Goal: Task Accomplishment & Management: Manage account settings

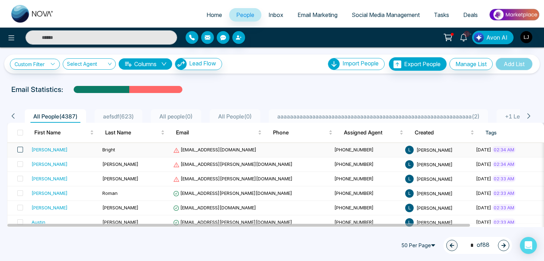
click at [20, 149] on span at bounding box center [20, 150] width 6 height 6
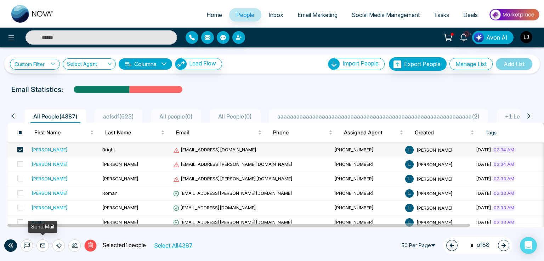
click at [45, 247] on icon at bounding box center [43, 246] width 6 height 6
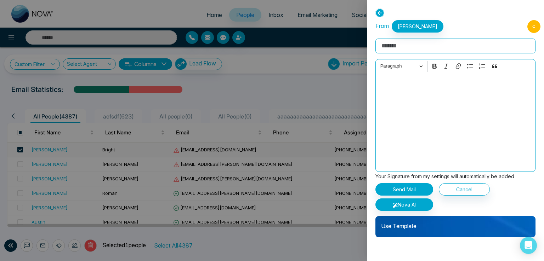
click at [421, 225] on p "Use Template" at bounding box center [456, 223] width 160 height 14
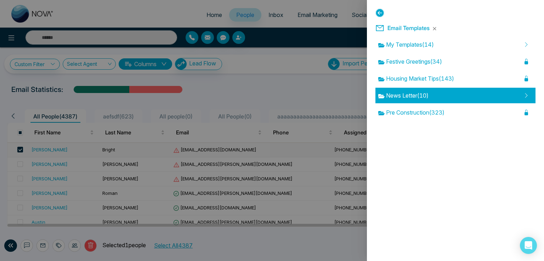
click at [427, 91] on span "News Letter ( 10 )" at bounding box center [403, 95] width 50 height 9
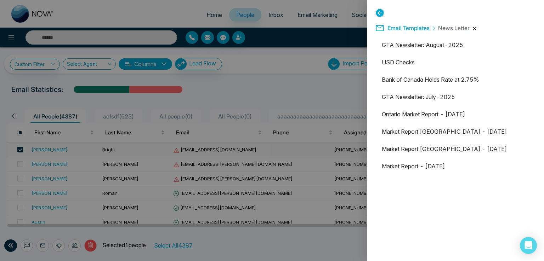
click at [473, 29] on button "button" at bounding box center [475, 29] width 4 height 4
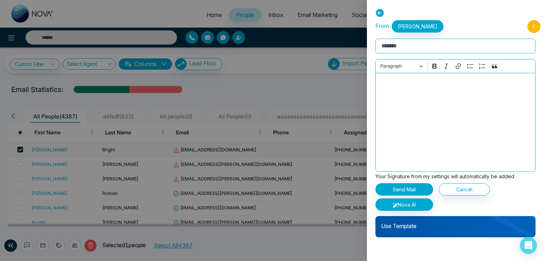
click at [424, 226] on p "Use Template" at bounding box center [456, 223] width 160 height 14
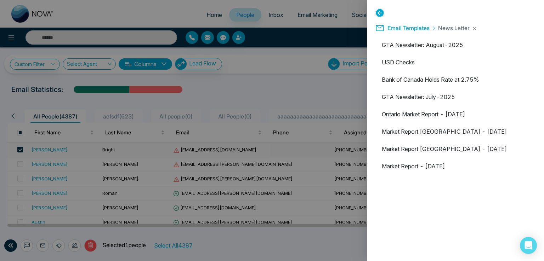
click at [414, 27] on span "Email Templates" at bounding box center [409, 27] width 42 height 7
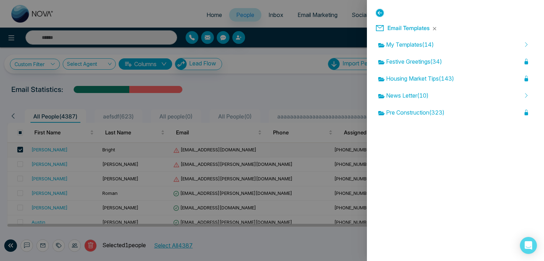
click at [163, 5] on div at bounding box center [272, 130] width 544 height 261
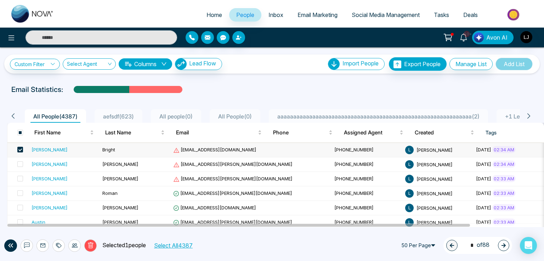
click at [327, 16] on span "Email Marketing" at bounding box center [318, 14] width 40 height 7
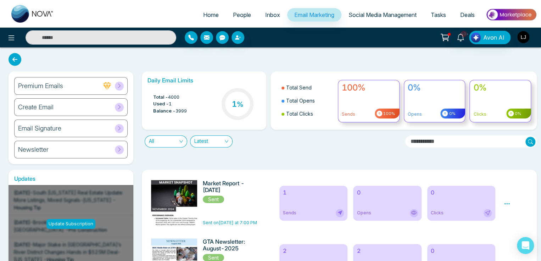
click at [518, 39] on img "button" at bounding box center [523, 37] width 12 height 12
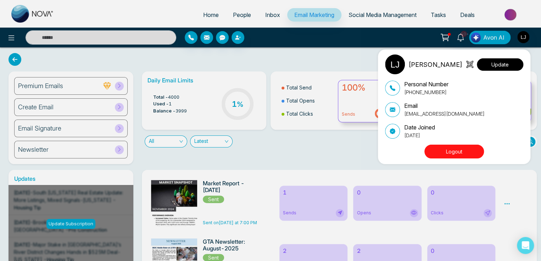
click at [505, 64] on button "Update" at bounding box center [500, 64] width 46 height 12
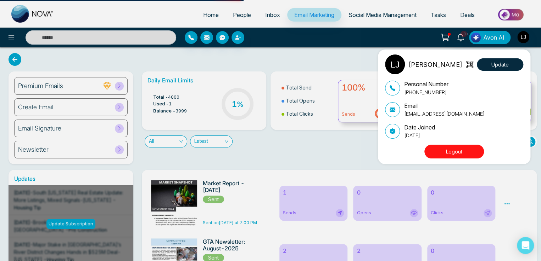
select select
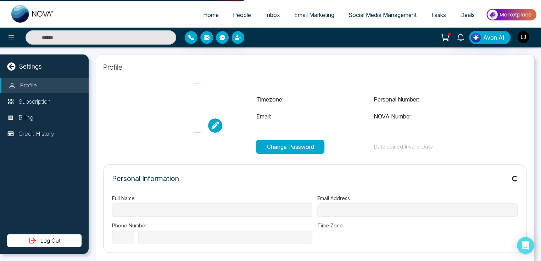
type input "**********"
select select "***"
type input "**********"
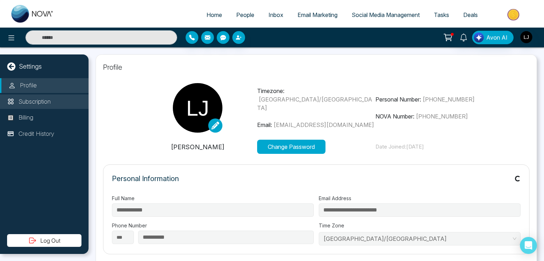
type input "**********"
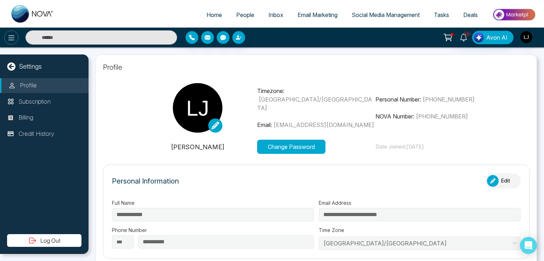
click at [5, 41] on button at bounding box center [11, 37] width 14 height 14
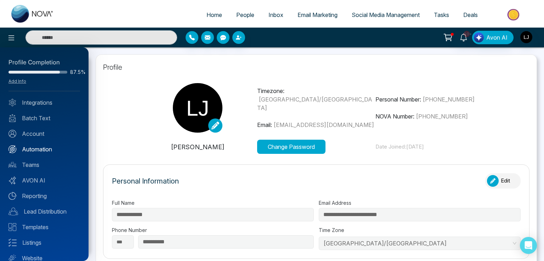
click at [42, 148] on link "Automation" at bounding box center [45, 149] width 72 height 9
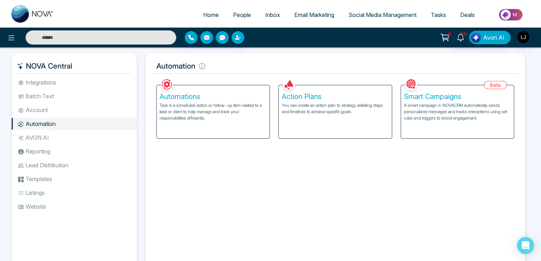
click at [194, 109] on p "Task is a scheduled action or follow-up item related to a lead or client to hel…" at bounding box center [212, 111] width 107 height 19
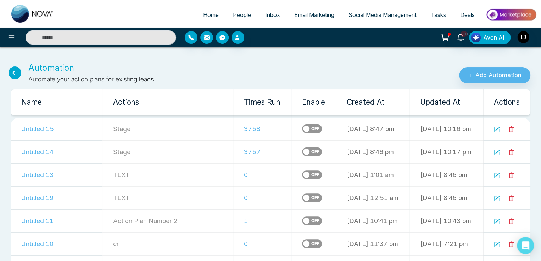
click at [221, 37] on icon "button" at bounding box center [222, 38] width 6 height 6
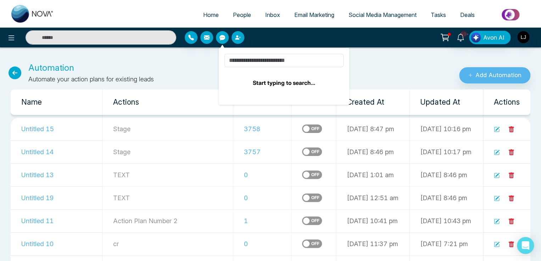
click at [199, 37] on div at bounding box center [248, 37] width 127 height 13
click at [203, 36] on button "button" at bounding box center [206, 37] width 13 height 13
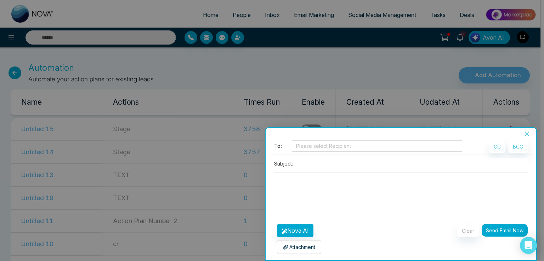
click at [500, 232] on button "Send Email Now" at bounding box center [505, 230] width 46 height 13
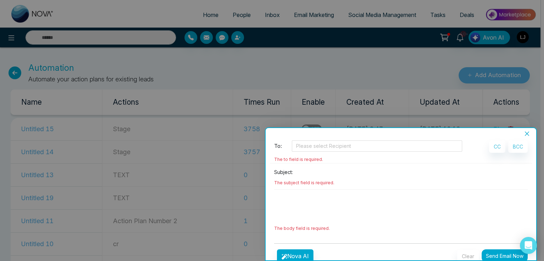
click at [531, 131] on button "Close" at bounding box center [527, 134] width 10 height 6
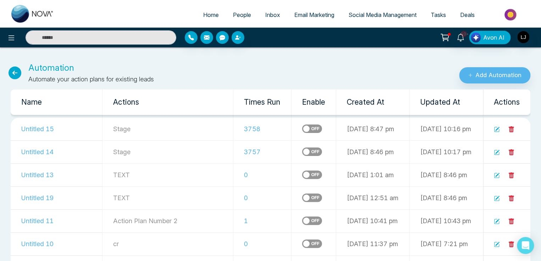
click at [265, 12] on span "Inbox" at bounding box center [272, 14] width 15 height 7
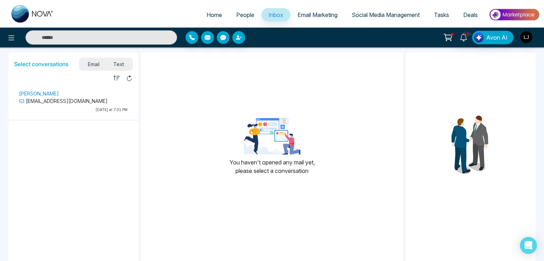
click at [57, 93] on p "Lokesh Kumar" at bounding box center [73, 93] width 108 height 7
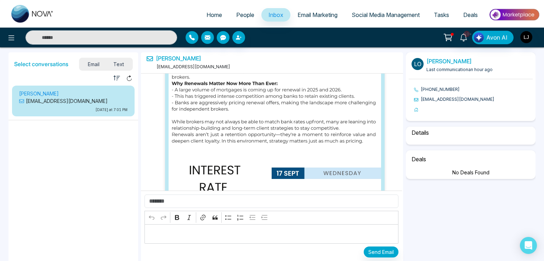
select select "*****"
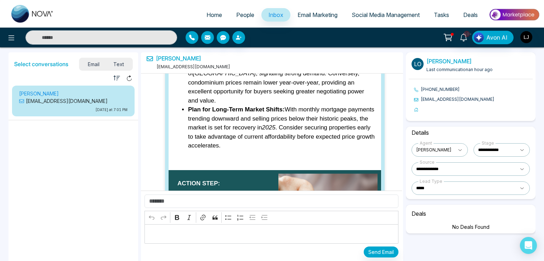
scroll to position [4204, 0]
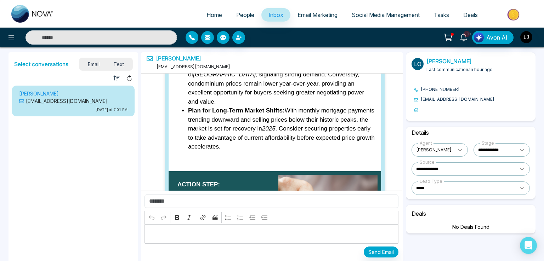
select select "****"
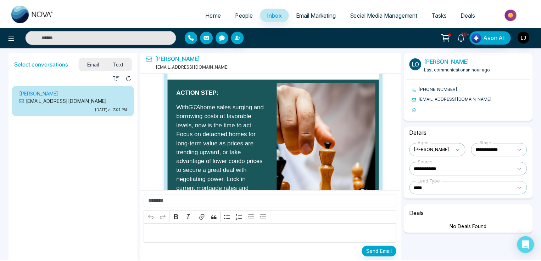
scroll to position [4124, 0]
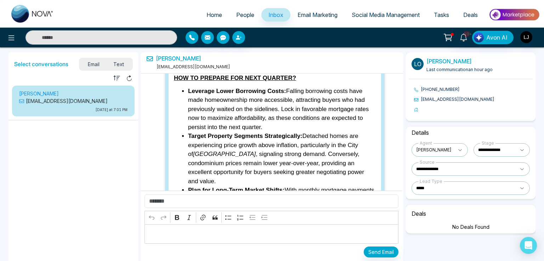
click at [300, 16] on span "Email Marketing" at bounding box center [318, 14] width 40 height 7
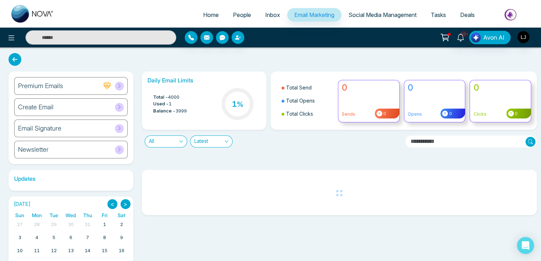
click at [169, 95] on span "4000" at bounding box center [173, 97] width 11 height 7
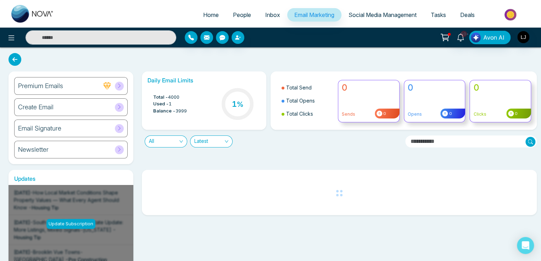
click at [450, 34] on div at bounding box center [448, 34] width 3 height 3
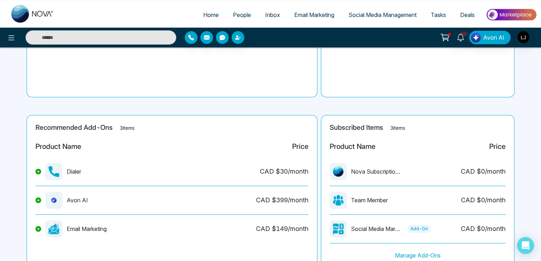
scroll to position [133, 0]
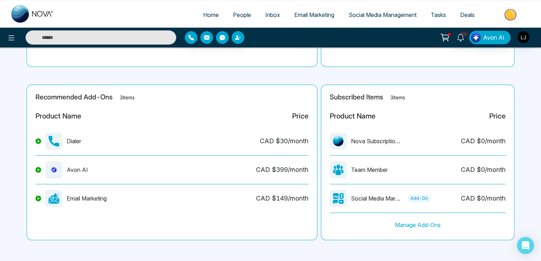
click at [303, 18] on span "Email Marketing" at bounding box center [314, 14] width 40 height 7
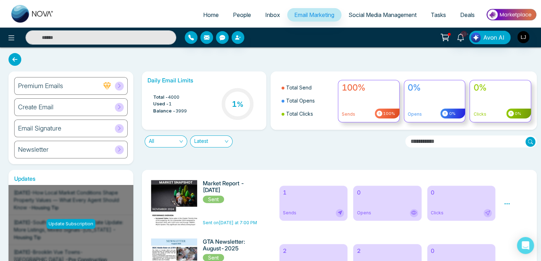
click at [235, 16] on span "People" at bounding box center [242, 14] width 18 height 7
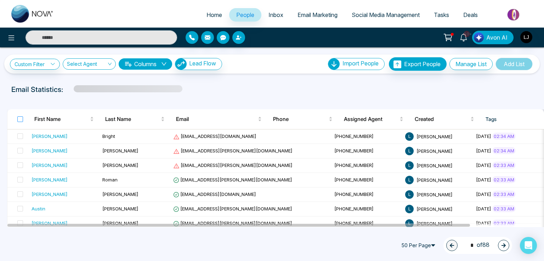
click at [18, 122] on label at bounding box center [20, 120] width 6 height 8
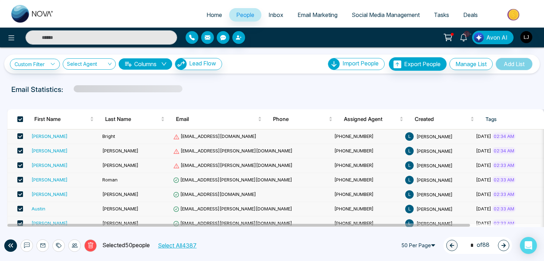
click at [182, 242] on button "Select All 4387" at bounding box center [177, 245] width 44 height 9
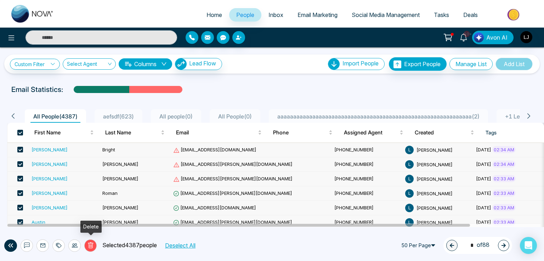
click at [94, 248] on button "Delete" at bounding box center [90, 246] width 12 height 12
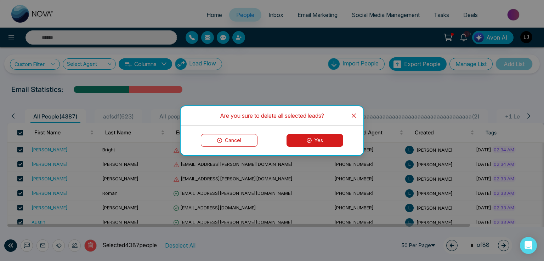
click at [309, 139] on icon at bounding box center [309, 140] width 5 height 5
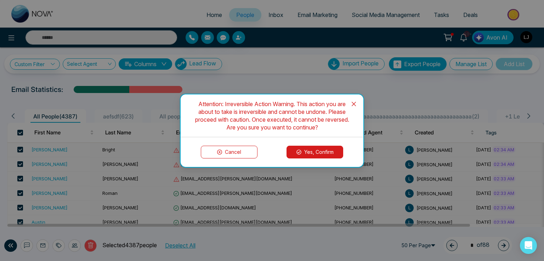
click at [313, 147] on button "Yes, Confirm" at bounding box center [315, 152] width 57 height 13
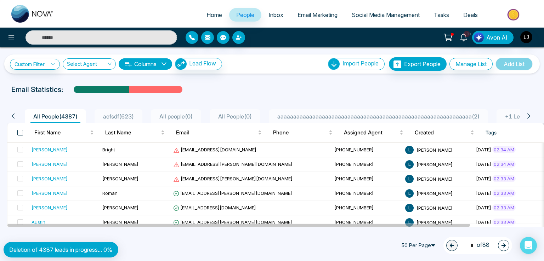
click at [18, 132] on span at bounding box center [20, 133] width 6 height 6
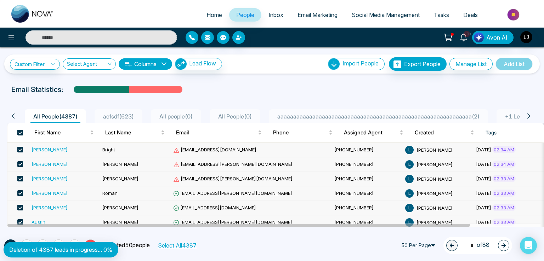
click at [198, 248] on button "Select All 4387" at bounding box center [177, 245] width 44 height 9
click at [90, 242] on button "Delete" at bounding box center [90, 246] width 12 height 12
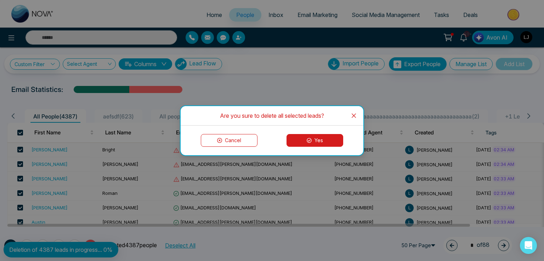
click at [310, 138] on icon at bounding box center [309, 140] width 5 height 5
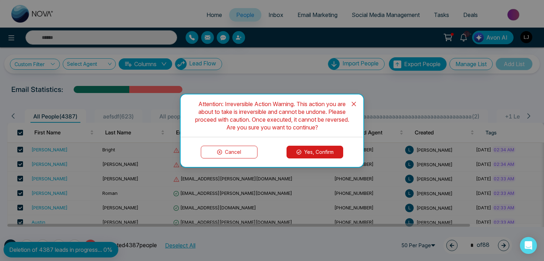
click at [312, 151] on button "Yes, Confirm" at bounding box center [315, 152] width 57 height 13
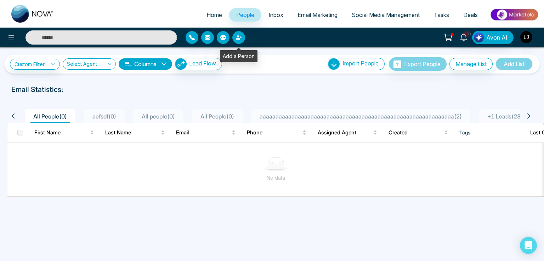
click at [239, 34] on button "button" at bounding box center [238, 37] width 13 height 13
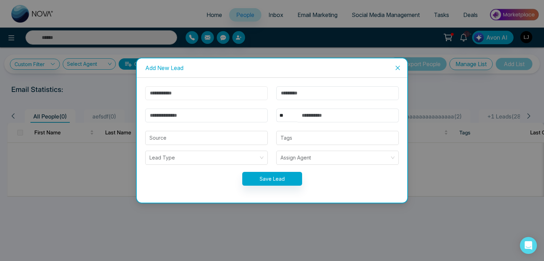
click at [161, 92] on input "text" at bounding box center [206, 93] width 123 height 14
type input "******"
click at [169, 113] on input "email" at bounding box center [206, 116] width 123 height 14
type input "**********"
drag, startPoint x: 225, startPoint y: 116, endPoint x: 131, endPoint y: 120, distance: 94.0
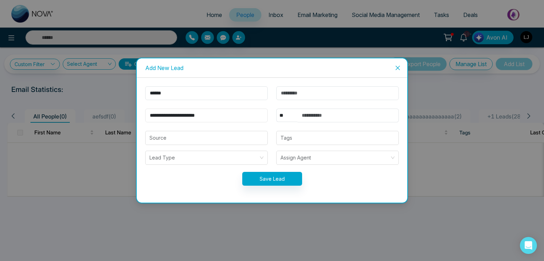
click at [131, 120] on div "**********" at bounding box center [272, 130] width 544 height 261
click at [163, 118] on input "email" at bounding box center [206, 116] width 123 height 14
click at [163, 116] on input "**********" at bounding box center [206, 116] width 123 height 14
type input "**********"
click at [287, 117] on select "** **** *** *** *** **** ***" at bounding box center [286, 115] width 21 height 13
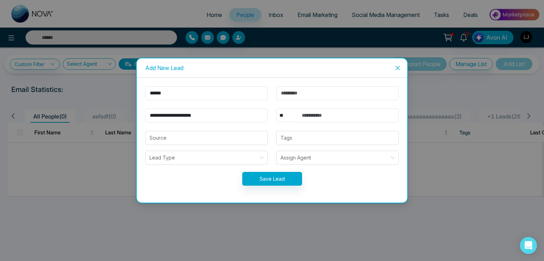
select select "***"
click at [276, 109] on select "** **** *** *** *** **** ***" at bounding box center [286, 115] width 21 height 13
click at [324, 119] on input "text" at bounding box center [348, 116] width 101 height 14
type input "**********"
click at [272, 169] on form "**********" at bounding box center [272, 140] width 262 height 108
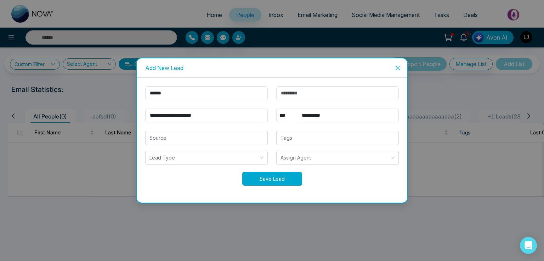
click at [272, 173] on button "Save Lead" at bounding box center [272, 179] width 60 height 14
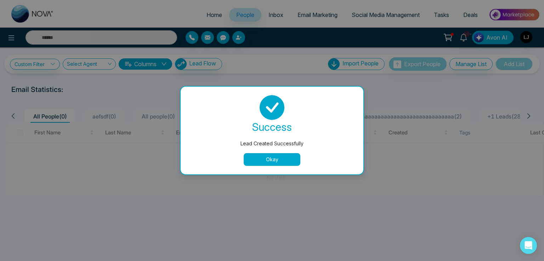
click at [266, 156] on button "Okay" at bounding box center [272, 159] width 57 height 13
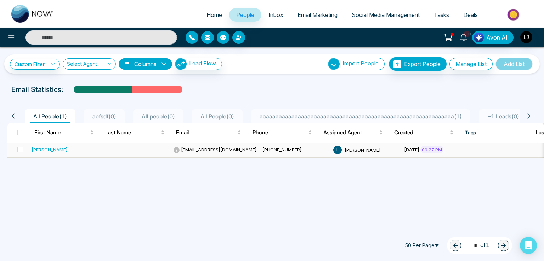
click at [35, 150] on div "[PERSON_NAME]" at bounding box center [50, 149] width 36 height 7
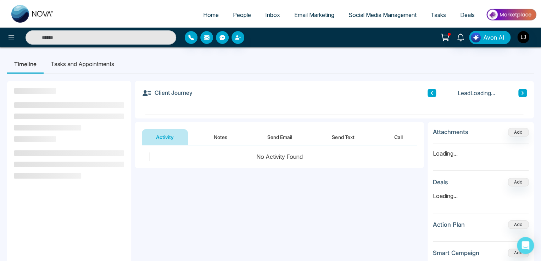
click at [281, 141] on button "Send Email" at bounding box center [279, 137] width 53 height 16
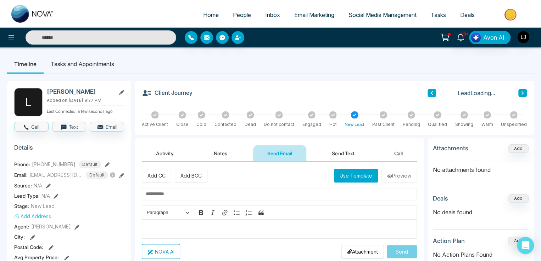
click at [361, 170] on button "Use Template" at bounding box center [356, 176] width 44 height 14
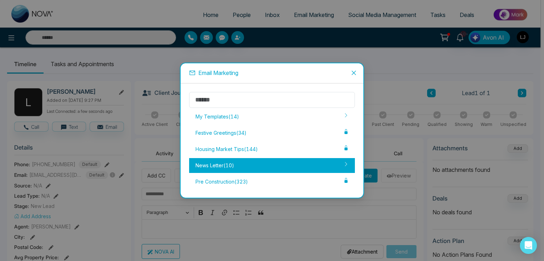
click at [235, 165] on div "News Letter ( 10 )" at bounding box center [272, 165] width 166 height 15
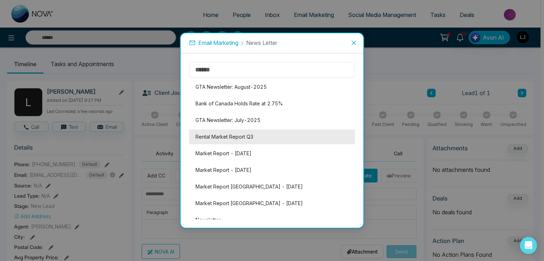
click at [235, 134] on li "Rental Market Report Q3" at bounding box center [272, 137] width 166 height 15
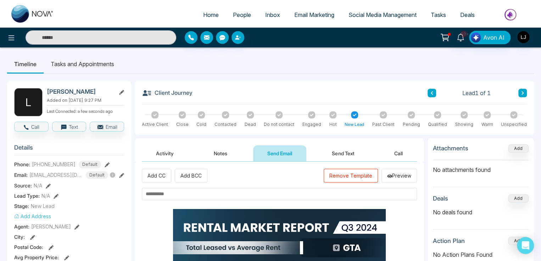
click at [179, 194] on input "text" at bounding box center [279, 194] width 275 height 12
click at [178, 194] on input "text" at bounding box center [279, 194] width 275 height 12
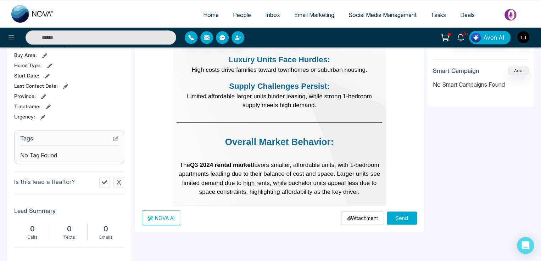
scroll to position [283, 0]
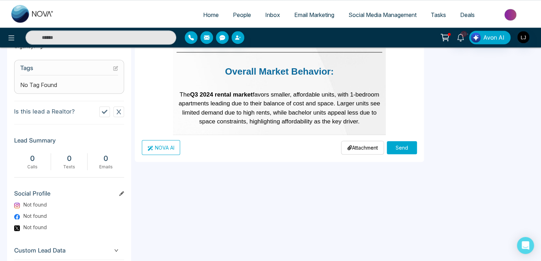
type input "**********"
click at [400, 149] on button "Send" at bounding box center [402, 147] width 30 height 13
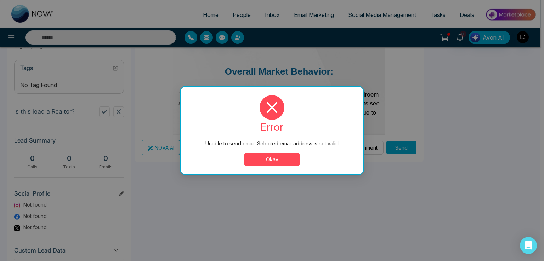
click at [264, 164] on button "Okay" at bounding box center [272, 159] width 57 height 13
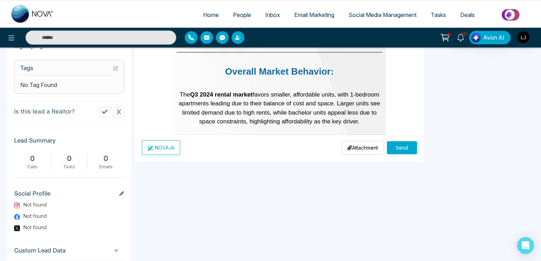
click at [417, 149] on div "**********" at bounding box center [279, 20] width 289 height 284
click at [405, 146] on button "Send" at bounding box center [402, 147] width 30 height 13
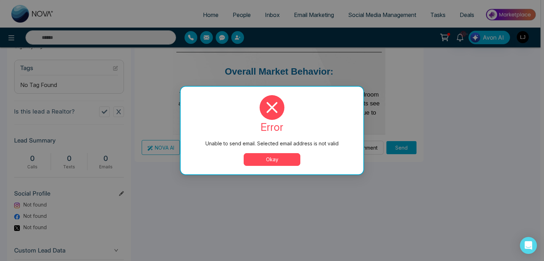
drag, startPoint x: 286, startPoint y: 164, endPoint x: 215, endPoint y: 179, distance: 72.5
click at [285, 164] on button "Okay" at bounding box center [272, 159] width 57 height 13
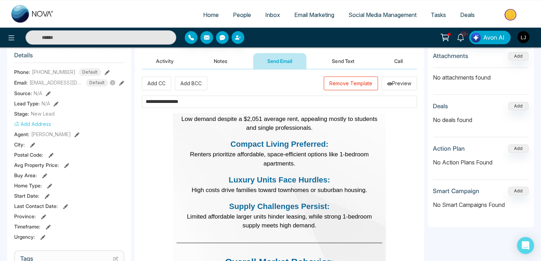
scroll to position [0, 0]
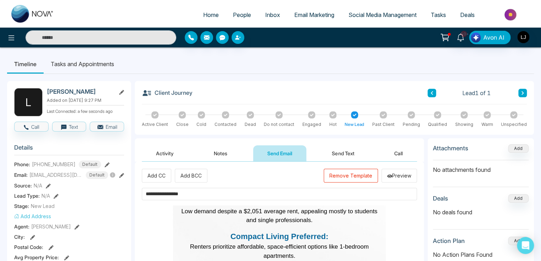
click at [113, 170] on section "Details Phone: +918421020309 Default Email: lokeshhh@mmnovatech.com Default Sou…" at bounding box center [69, 237] width 110 height 197
click at [113, 172] on icon at bounding box center [112, 175] width 6 height 6
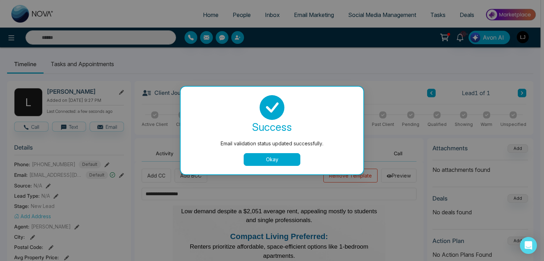
click at [264, 158] on button "Okay" at bounding box center [272, 159] width 57 height 13
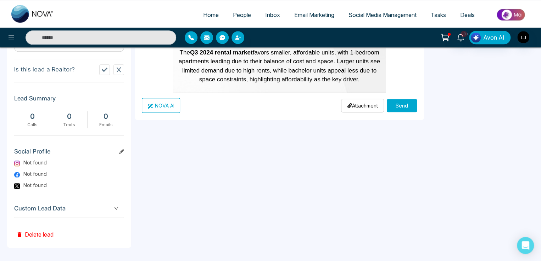
scroll to position [255, 0]
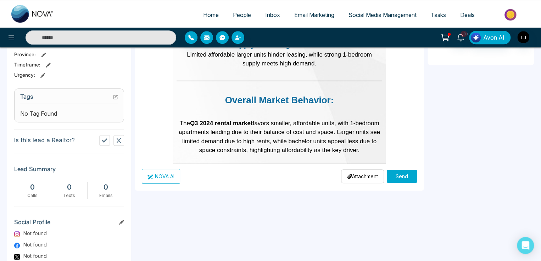
click at [397, 171] on button "Send" at bounding box center [402, 176] width 30 height 13
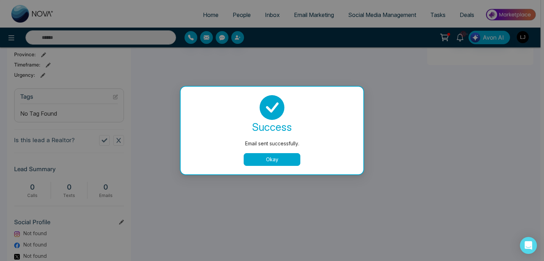
click at [271, 162] on button "Okay" at bounding box center [272, 159] width 57 height 13
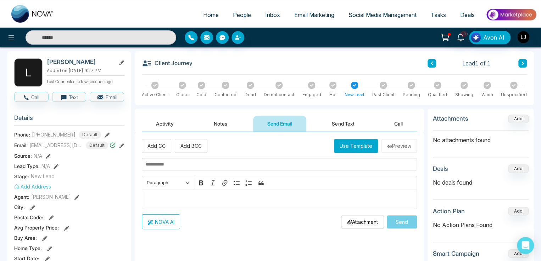
scroll to position [42, 0]
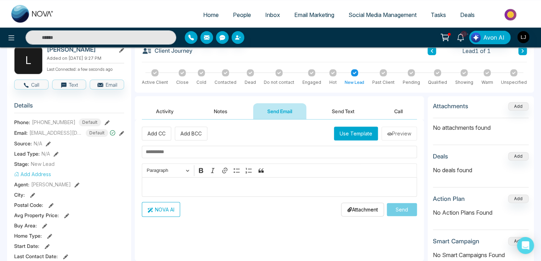
click at [351, 131] on button "Use Template" at bounding box center [356, 134] width 44 height 14
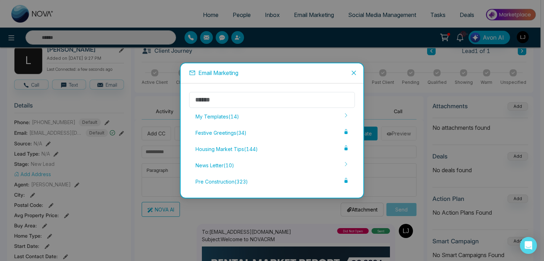
click at [386, 176] on div "Email Marketing My Templates ( 14 ) Festive Greetings ( 34 ) Housing Market Tip…" at bounding box center [272, 130] width 544 height 261
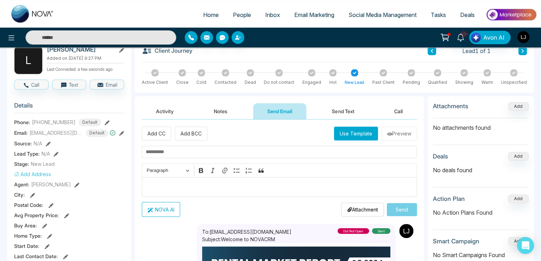
click at [10, 29] on div "10+ Avon AI" at bounding box center [270, 38] width 541 height 20
drag, startPoint x: 10, startPoint y: 35, endPoint x: 10, endPoint y: 39, distance: 4.3
click at [10, 39] on icon at bounding box center [11, 38] width 9 height 9
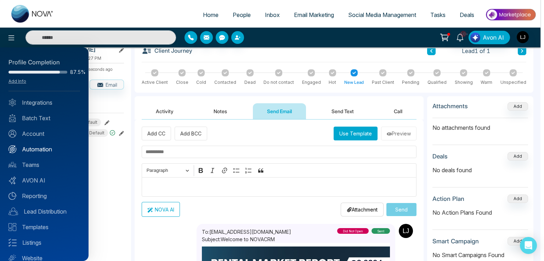
click at [36, 149] on link "Automation" at bounding box center [45, 149] width 72 height 9
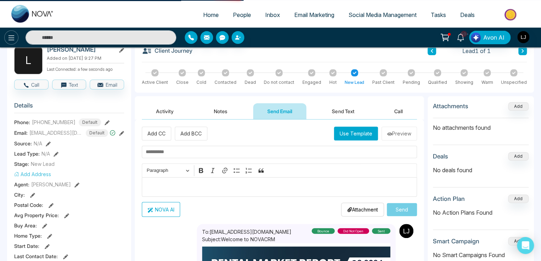
click at [11, 36] on icon at bounding box center [12, 37] width 6 height 5
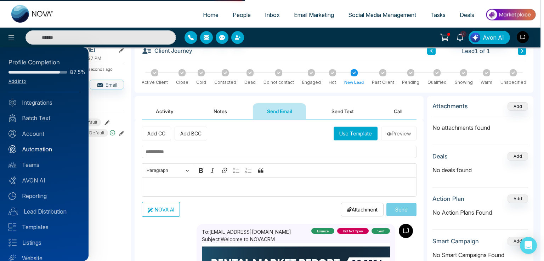
click at [36, 147] on link "Automation" at bounding box center [45, 149] width 72 height 9
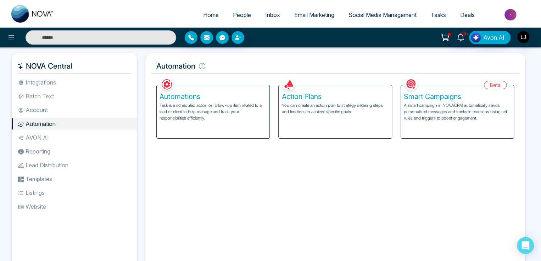
click at [321, 108] on p "You can create an action plan to strategy detailing steps and timelines to achi…" at bounding box center [334, 108] width 107 height 13
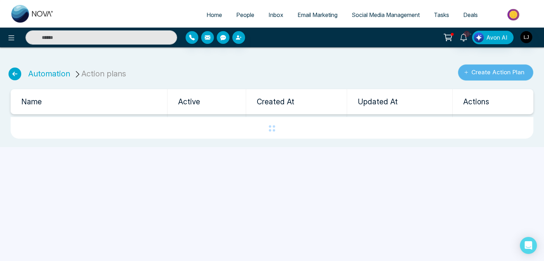
click at [496, 74] on button "Create Action Plan" at bounding box center [495, 72] width 75 height 16
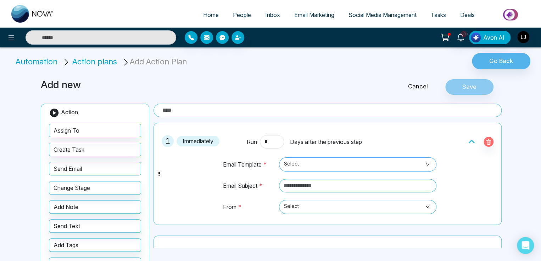
click at [351, 168] on span "Select" at bounding box center [357, 165] width 147 height 12
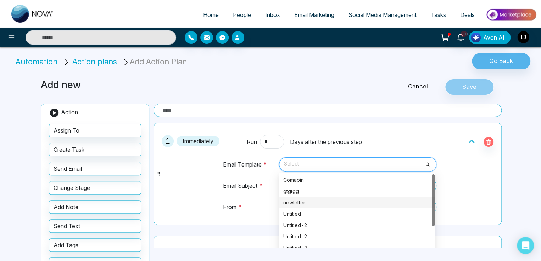
click at [303, 205] on div "newletter" at bounding box center [356, 203] width 147 height 8
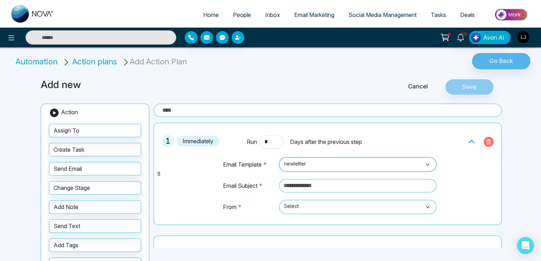
click at [307, 162] on span "newletter" at bounding box center [357, 165] width 147 height 12
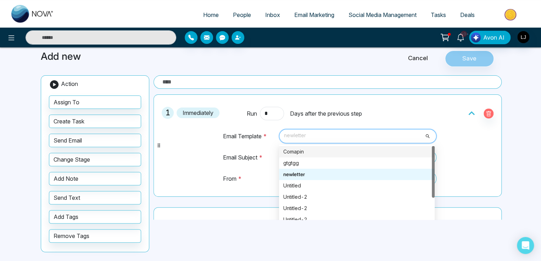
click at [299, 146] on div "Comapin" at bounding box center [357, 151] width 156 height 11
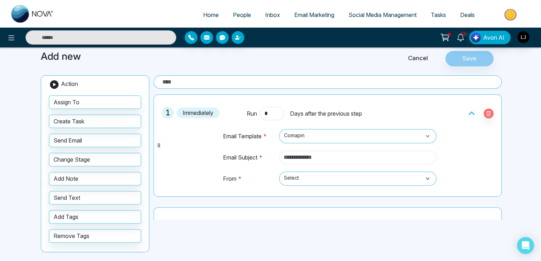
click at [306, 152] on input "text" at bounding box center [357, 157] width 157 height 13
type input "**********"
click at [308, 179] on span "Select" at bounding box center [357, 179] width 147 height 12
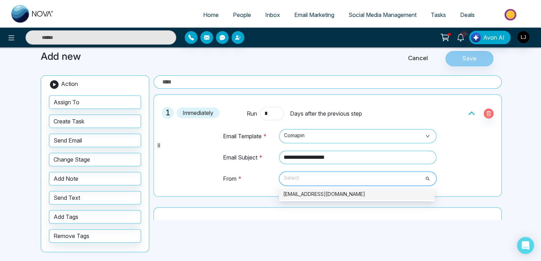
click at [312, 199] on div "lokeshjoshi6454@gmail.com" at bounding box center [357, 194] width 156 height 11
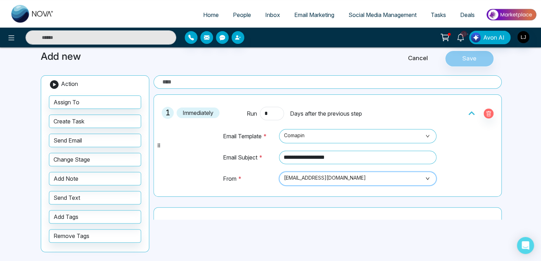
click at [460, 60] on div "Cancel Save" at bounding box center [426, 59] width 156 height 16
click at [232, 78] on input "text" at bounding box center [327, 81] width 348 height 13
click at [461, 61] on button "Save" at bounding box center [469, 59] width 49 height 16
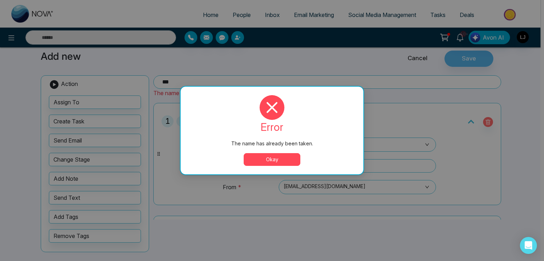
click at [269, 161] on button "Okay" at bounding box center [272, 159] width 57 height 13
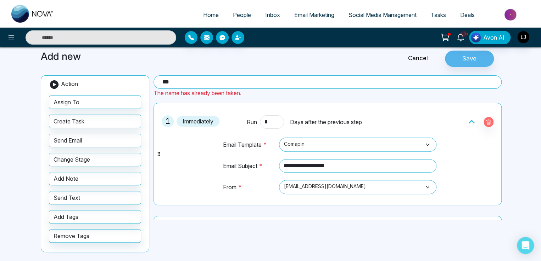
click at [192, 81] on input "***" at bounding box center [327, 81] width 348 height 13
type input "******"
click at [464, 56] on button "Save" at bounding box center [469, 59] width 49 height 16
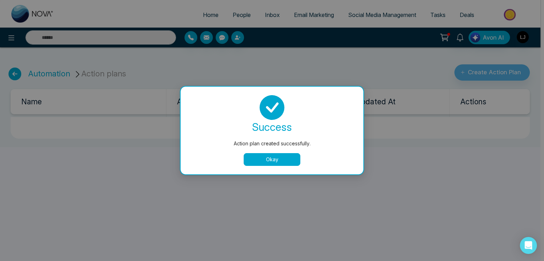
click at [267, 156] on button "Okay" at bounding box center [272, 159] width 57 height 13
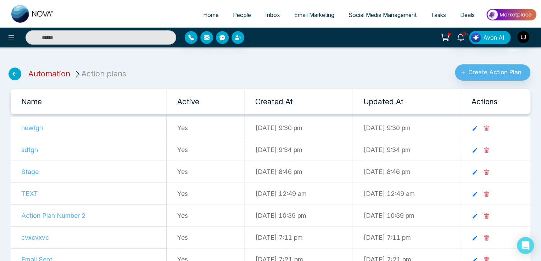
click at [49, 73] on link "Automation" at bounding box center [49, 73] width 42 height 9
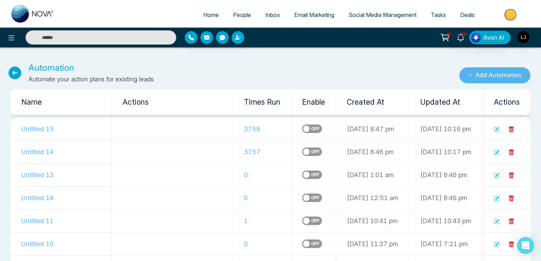
click at [472, 73] on button "Add Automation" at bounding box center [494, 75] width 71 height 16
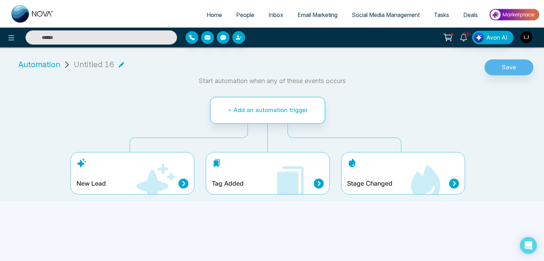
click at [260, 174] on div "Tag Added" at bounding box center [268, 173] width 124 height 43
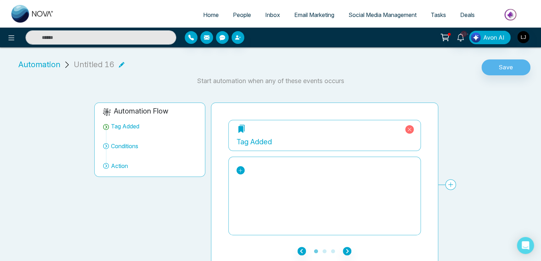
click at [240, 169] on icon at bounding box center [240, 170] width 5 height 5
click at [410, 127] on icon at bounding box center [409, 129] width 9 height 9
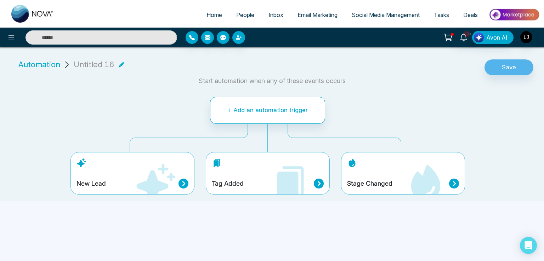
click at [402, 176] on div "Stage Changed" at bounding box center [403, 173] width 124 height 43
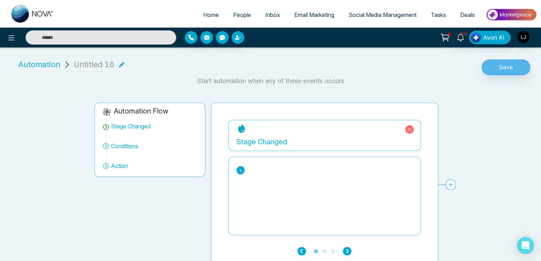
click at [238, 172] on icon at bounding box center [240, 170] width 5 height 5
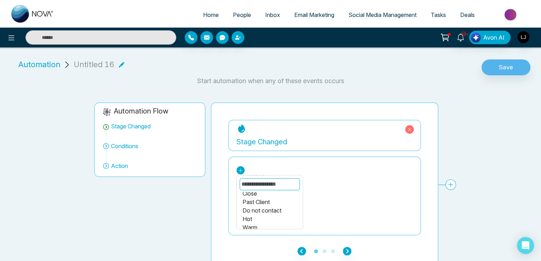
scroll to position [84, 0]
click at [252, 213] on div "Pending" at bounding box center [269, 215] width 55 height 9
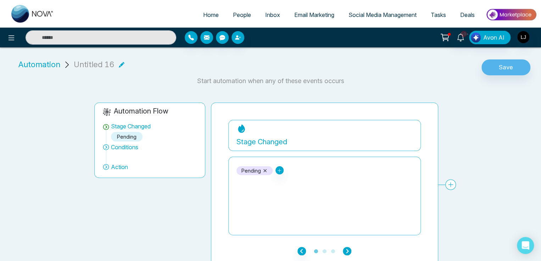
click at [344, 248] on icon "button" at bounding box center [347, 251] width 9 height 9
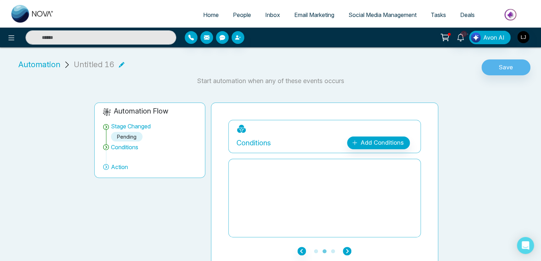
click at [344, 248] on icon "button" at bounding box center [347, 251] width 9 height 9
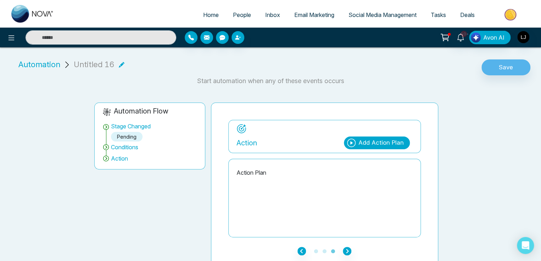
click at [373, 137] on div "Add Action Plan" at bounding box center [377, 143] width 66 height 13
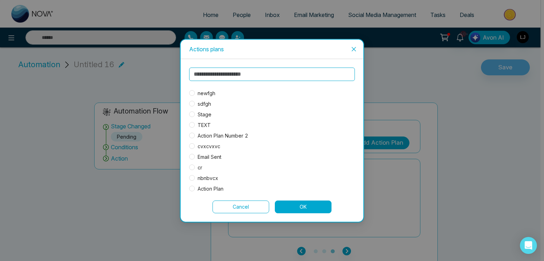
click at [208, 92] on span "newfgh" at bounding box center [206, 94] width 23 height 8
click at [292, 214] on div "newfgh sdfgh Stage TEXT Action Plan Number 2 cvxcvxvc Email Sent cr nbnbvcx Act…" at bounding box center [272, 140] width 183 height 163
click at [302, 209] on button "OK" at bounding box center [303, 207] width 57 height 13
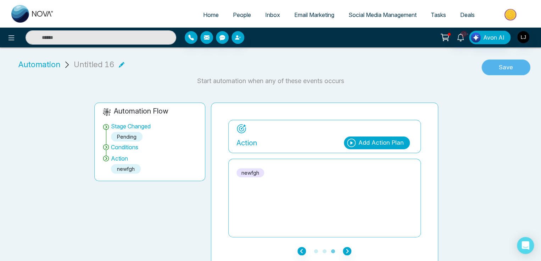
click at [494, 72] on button "Save" at bounding box center [505, 68] width 49 height 16
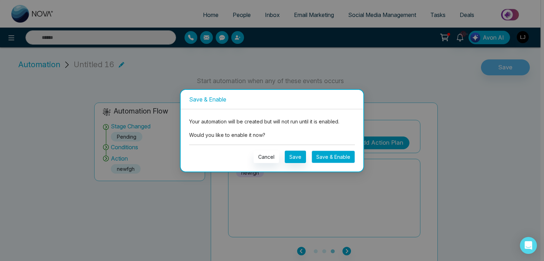
click at [333, 158] on button "Save & Enable" at bounding box center [333, 157] width 43 height 12
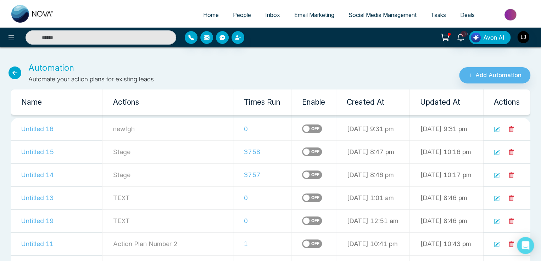
click at [18, 74] on icon at bounding box center [15, 73] width 13 height 13
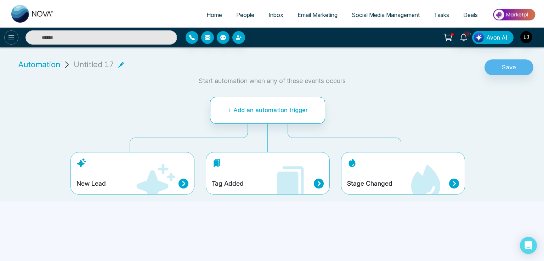
click at [9, 36] on icon at bounding box center [11, 38] width 9 height 9
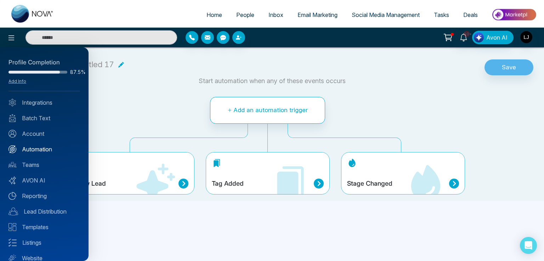
click at [38, 149] on link "Automation" at bounding box center [45, 149] width 72 height 9
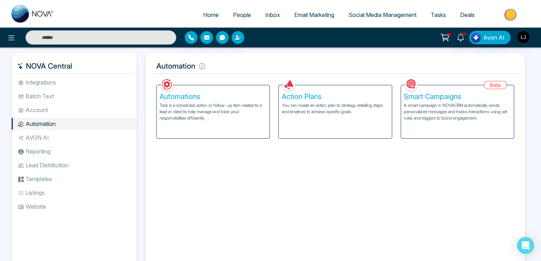
click at [462, 107] on p "A smart campaign in NOVACRM automatically sends personalized messages and track…" at bounding box center [457, 111] width 107 height 19
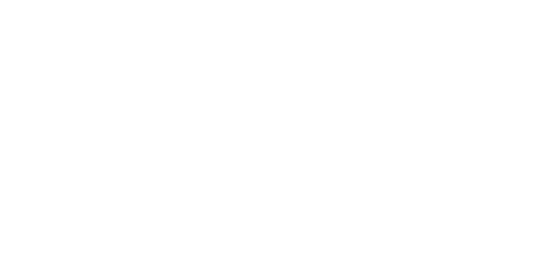
click at [205, 121] on body at bounding box center [272, 130] width 544 height 261
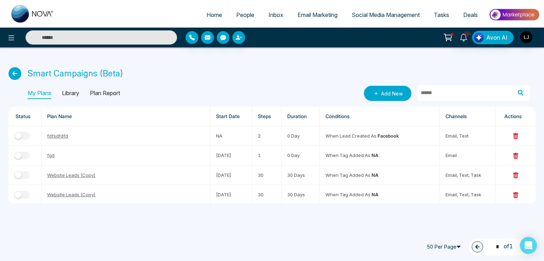
click at [382, 99] on link "Add New" at bounding box center [388, 94] width 48 height 16
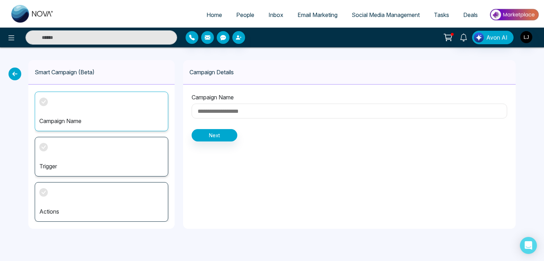
click at [220, 109] on input at bounding box center [350, 111] width 316 height 15
type input "****"
click at [222, 133] on button "Next" at bounding box center [215, 135] width 46 height 12
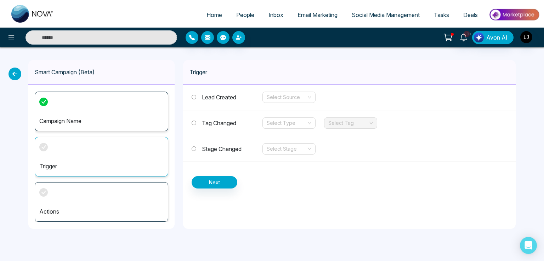
click at [228, 147] on span "Stage Changed" at bounding box center [222, 149] width 40 height 7
click at [289, 146] on input "search" at bounding box center [287, 149] width 40 height 11
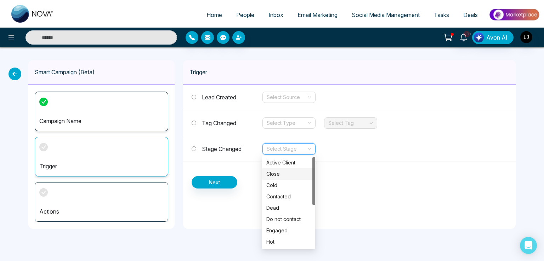
click at [279, 172] on div "Close" at bounding box center [288, 174] width 45 height 8
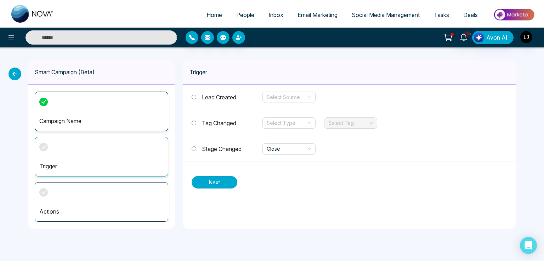
click at [226, 181] on button "Next" at bounding box center [215, 182] width 46 height 12
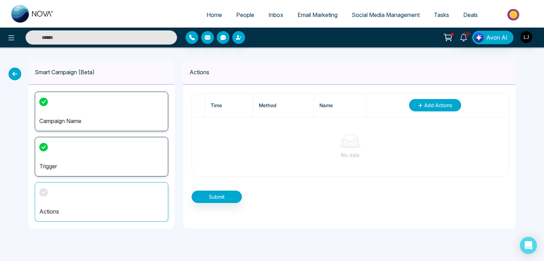
click at [434, 101] on button "Add Actions" at bounding box center [435, 105] width 52 height 12
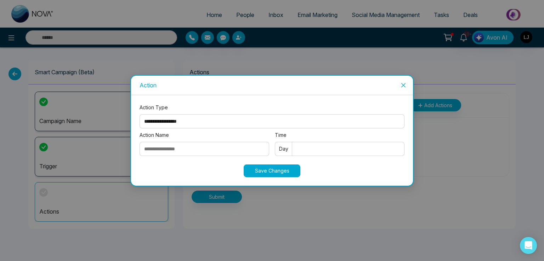
click at [183, 127] on select "**********" at bounding box center [272, 121] width 265 height 14
select select "*****"
click at [140, 114] on select "**********" at bounding box center [272, 121] width 265 height 14
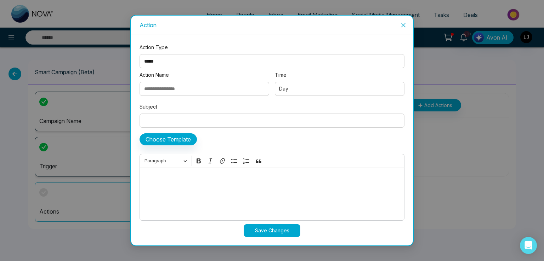
click at [167, 85] on input "Action Name" at bounding box center [205, 89] width 130 height 14
type input "**********"
click at [171, 118] on input "Subject" at bounding box center [272, 121] width 265 height 14
type input "**********"
click at [303, 85] on input "Time" at bounding box center [340, 89] width 130 height 14
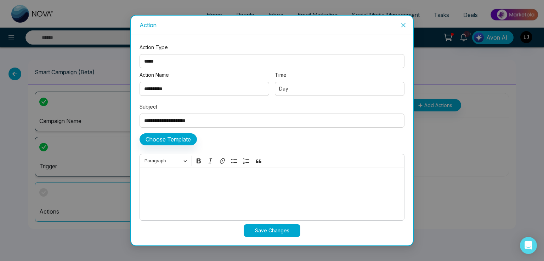
type input "*"
click at [173, 139] on button "Choose Template" at bounding box center [168, 140] width 57 height 12
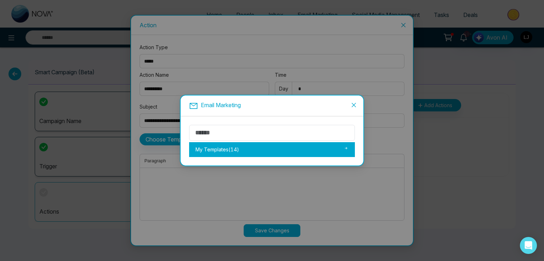
click at [207, 146] on div "My Templates ( 14 )" at bounding box center [272, 149] width 166 height 15
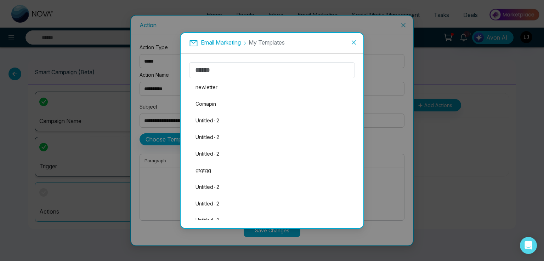
click at [207, 143] on li "Untitled-2" at bounding box center [272, 137] width 166 height 15
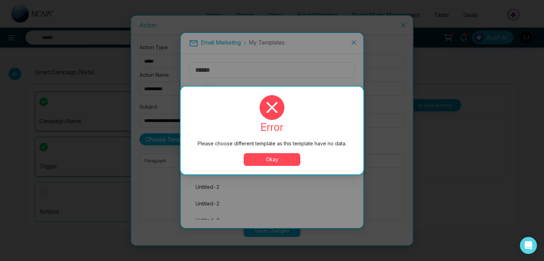
click at [255, 162] on button "Okay" at bounding box center [272, 159] width 57 height 13
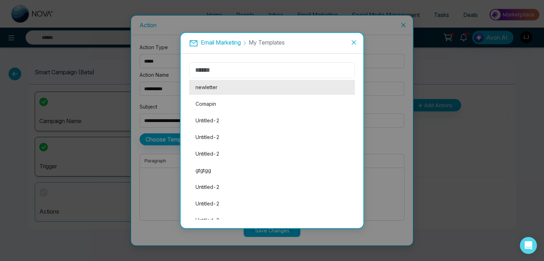
click at [214, 86] on li "newletter" at bounding box center [272, 87] width 166 height 15
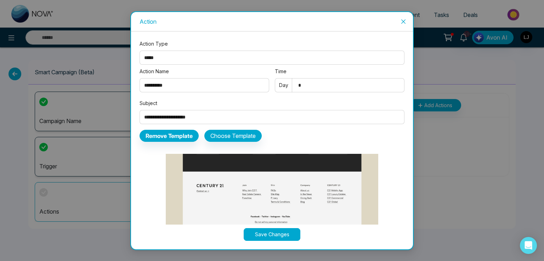
click at [271, 236] on button "Save Changes" at bounding box center [272, 235] width 57 height 13
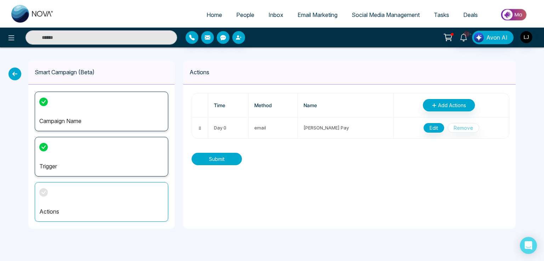
click at [219, 158] on button "Submit" at bounding box center [217, 159] width 50 height 12
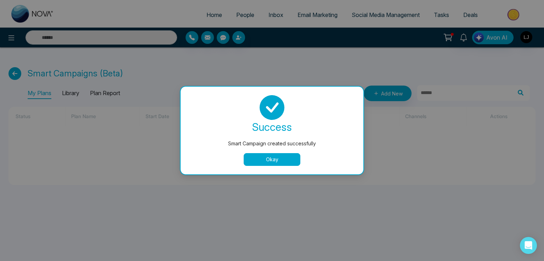
click at [263, 166] on div "success Smart Campaign created successfully Okay" at bounding box center [272, 131] width 183 height 88
click at [264, 162] on button "Okay" at bounding box center [272, 159] width 57 height 13
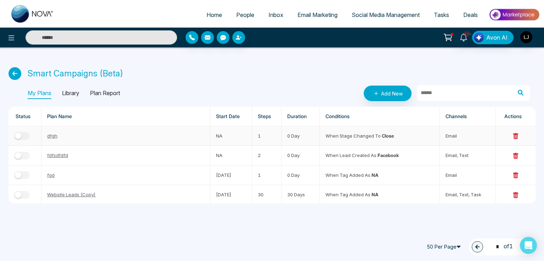
click at [18, 135] on div "button" at bounding box center [18, 136] width 6 height 6
click at [17, 73] on icon at bounding box center [15, 73] width 13 height 13
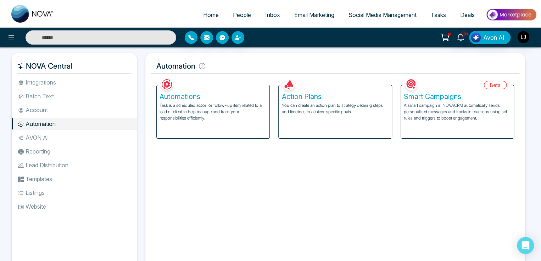
click at [156, 116] on div "Automations Task is a scheduled action or follow-up item related to a lead or c…" at bounding box center [212, 112] width 113 height 54
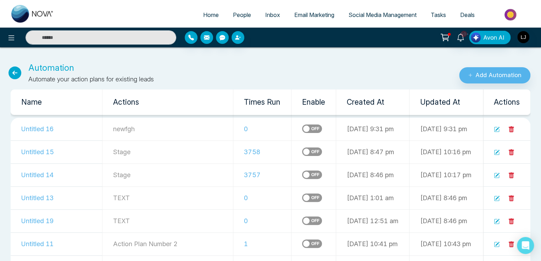
click at [494, 128] on icon at bounding box center [497, 130] width 6 height 6
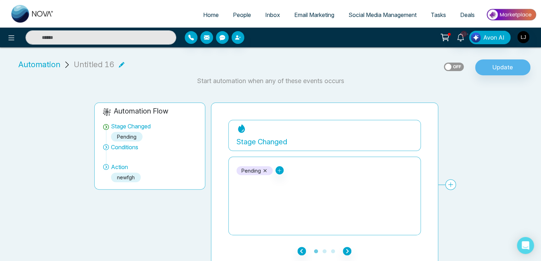
click at [233, 13] on span "People" at bounding box center [242, 14] width 18 height 7
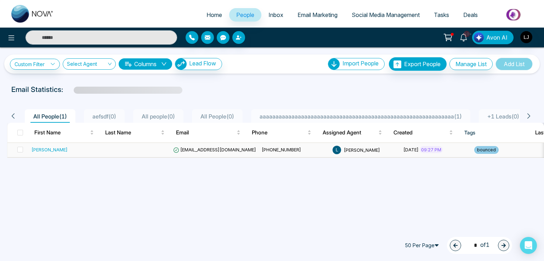
click at [215, 147] on span "[EMAIL_ADDRESS][DOMAIN_NAME]" at bounding box center [214, 150] width 83 height 6
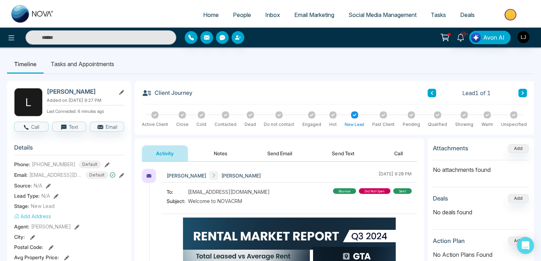
click at [179, 115] on div at bounding box center [182, 115] width 7 height 7
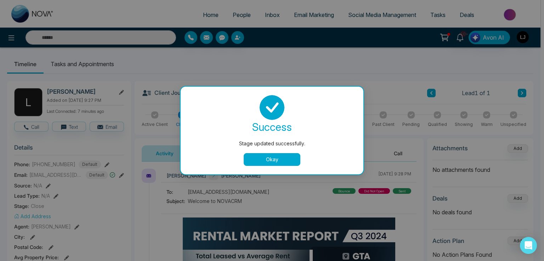
click at [271, 160] on button "Okay" at bounding box center [272, 159] width 57 height 13
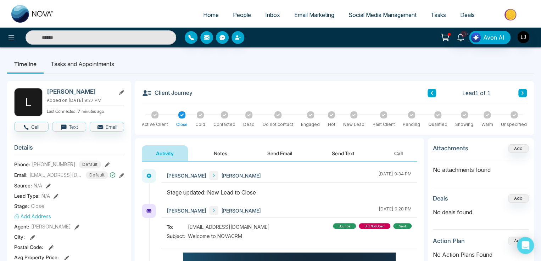
click at [215, 152] on button "Notes" at bounding box center [220, 154] width 42 height 16
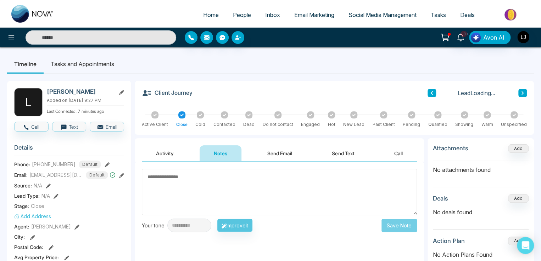
click at [290, 148] on button "Send Email" at bounding box center [279, 154] width 53 height 16
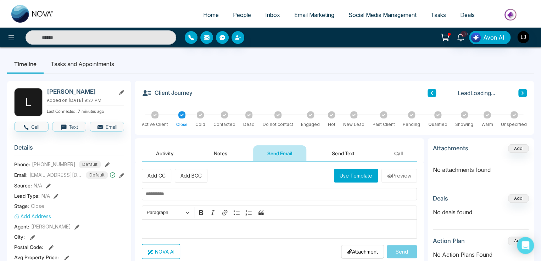
click at [346, 150] on button "Send Text" at bounding box center [342, 154] width 51 height 16
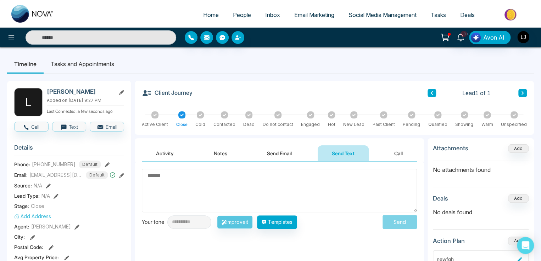
click at [410, 112] on div at bounding box center [411, 115] width 7 height 7
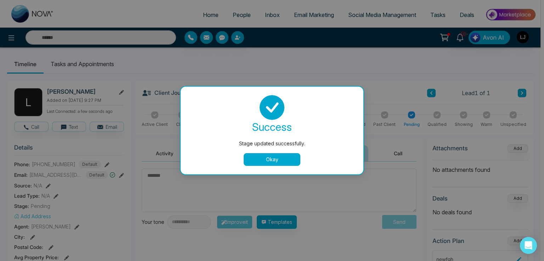
click at [163, 152] on div "Stage updated successfully. success Stage updated successfully. Okay" at bounding box center [272, 130] width 544 height 261
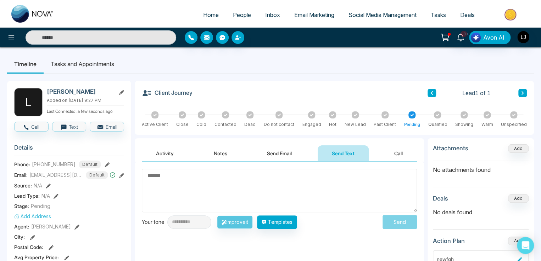
click at [163, 152] on button "Activity" at bounding box center [165, 154] width 46 height 16
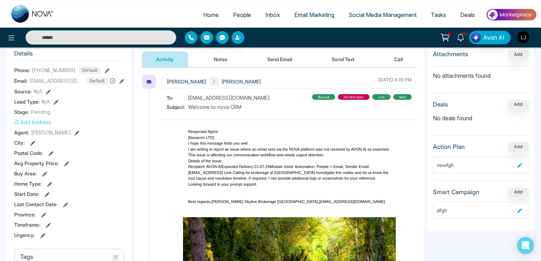
scroll to position [106, 0]
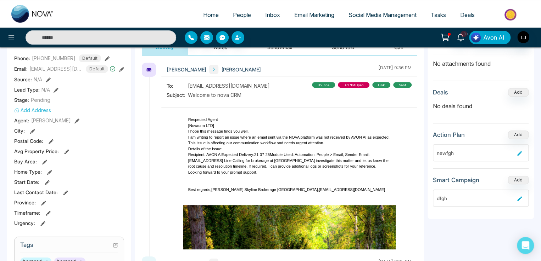
click at [64, 152] on icon at bounding box center [66, 152] width 5 height 5
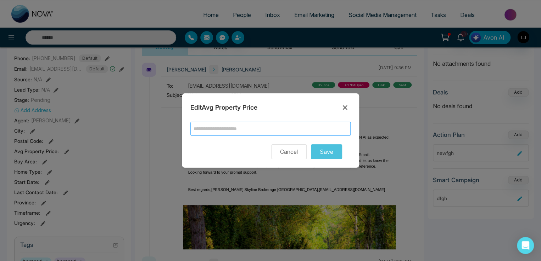
click at [220, 128] on input "text" at bounding box center [270, 129] width 160 height 14
type input "******"
click at [323, 154] on button "Save" at bounding box center [326, 152] width 31 height 15
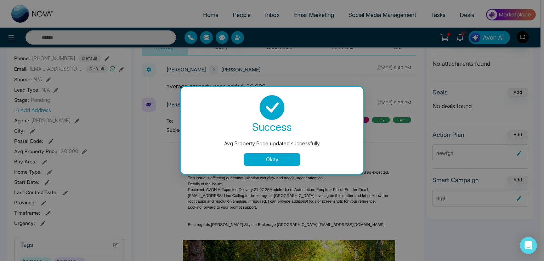
click at [278, 154] on button "Okay" at bounding box center [272, 159] width 57 height 13
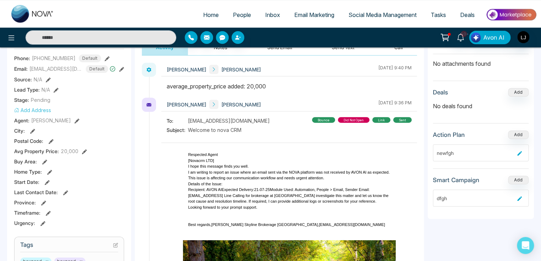
click at [82, 151] on icon at bounding box center [84, 152] width 5 height 5
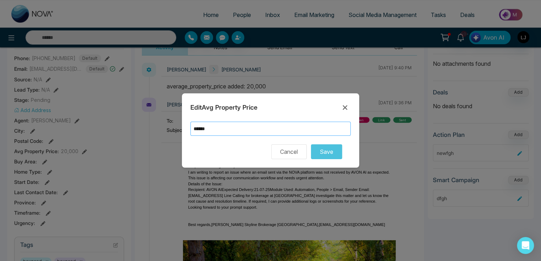
drag, startPoint x: 217, startPoint y: 130, endPoint x: 167, endPoint y: 126, distance: 50.8
click at [167, 126] on div "Edit Avg Property Price ****** Cancel Save" at bounding box center [270, 130] width 541 height 261
paste input "******"
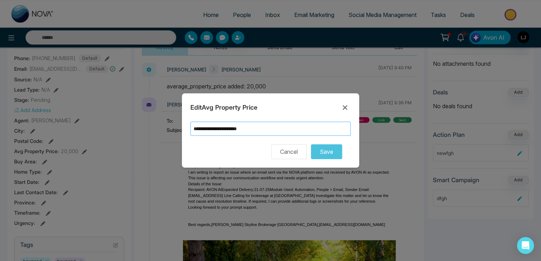
paste input "******"
type input "**********"
click at [319, 149] on button "Save" at bounding box center [326, 152] width 31 height 15
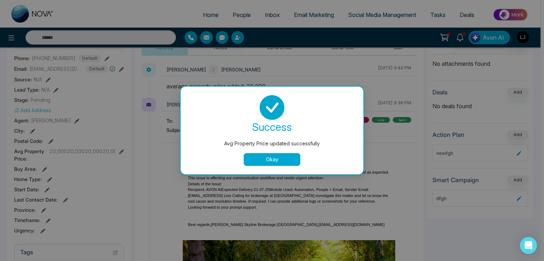
click at [275, 159] on button "Okay" at bounding box center [272, 159] width 57 height 13
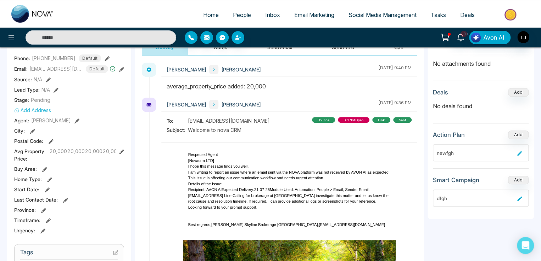
click at [122, 150] on icon at bounding box center [121, 152] width 5 height 5
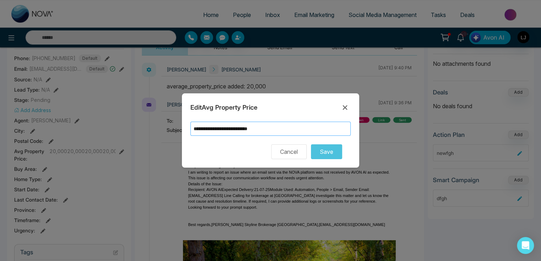
click at [284, 127] on input "**********" at bounding box center [270, 129] width 160 height 14
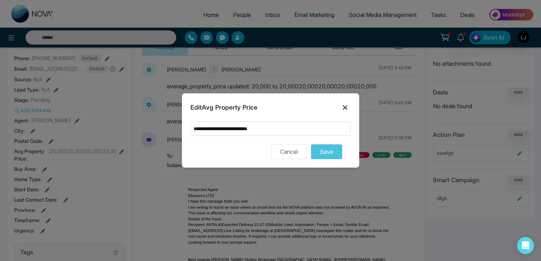
click at [347, 106] on button at bounding box center [344, 107] width 11 height 11
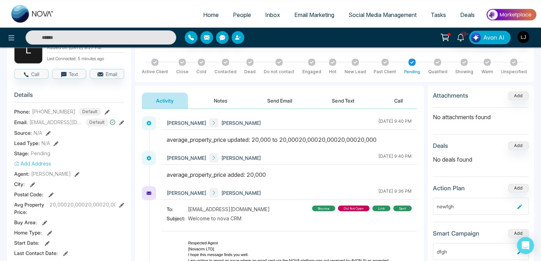
scroll to position [35, 0]
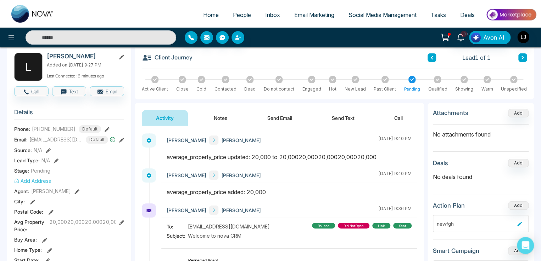
click at [122, 221] on icon at bounding box center [121, 222] width 5 height 5
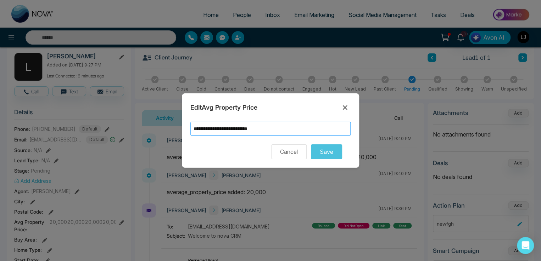
click at [286, 129] on input "**********" at bounding box center [270, 129] width 160 height 14
drag, startPoint x: 193, startPoint y: 139, endPoint x: 262, endPoint y: 137, distance: 68.8
click at [262, 137] on form "**********" at bounding box center [270, 141] width 160 height 38
click at [344, 106] on icon at bounding box center [344, 107] width 9 height 9
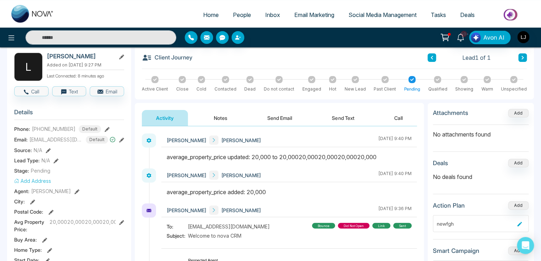
click at [205, 14] on span "Home" at bounding box center [211, 14] width 16 height 7
select select "*"
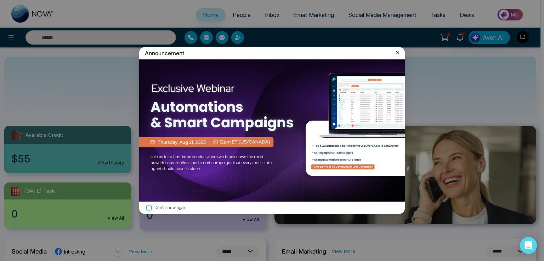
click at [397, 50] on icon at bounding box center [397, 52] width 7 height 7
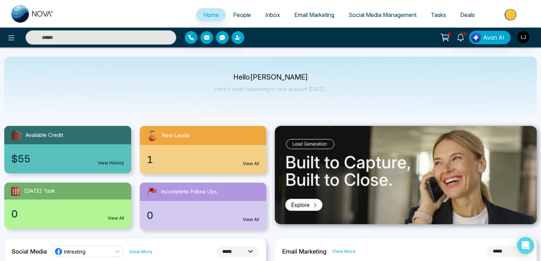
click at [235, 12] on span "People" at bounding box center [242, 14] width 18 height 7
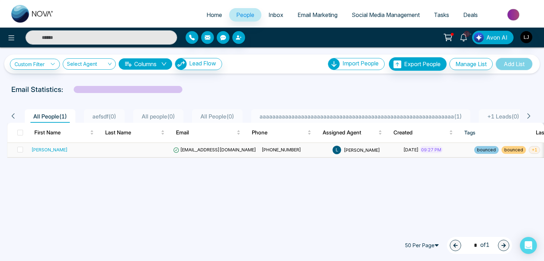
click at [197, 147] on span "[EMAIL_ADDRESS][DOMAIN_NAME]" at bounding box center [214, 150] width 83 height 6
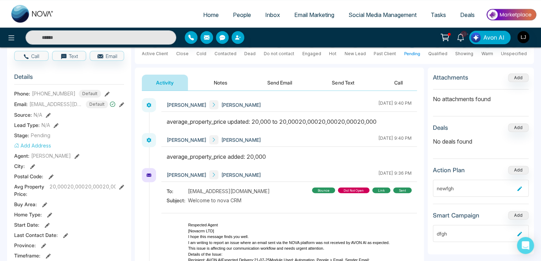
scroll to position [35, 0]
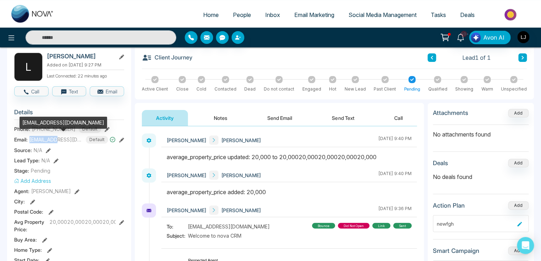
drag, startPoint x: 28, startPoint y: 138, endPoint x: 61, endPoint y: 139, distance: 33.7
click at [61, 139] on div "Email: [EMAIL_ADDRESS][DOMAIN_NAME] Default" at bounding box center [69, 140] width 110 height 8
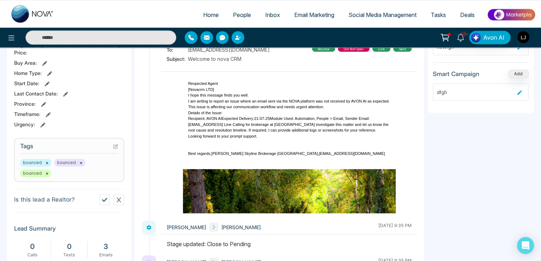
scroll to position [142, 0]
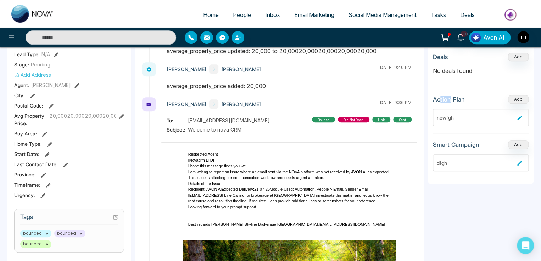
drag, startPoint x: 439, startPoint y: 96, endPoint x: 450, endPoint y: 98, distance: 11.1
click at [450, 98] on h3 "Action Plan" at bounding box center [449, 99] width 32 height 7
drag, startPoint x: 428, startPoint y: 145, endPoint x: 454, endPoint y: 143, distance: 25.9
click at [454, 143] on div "Attachments Add No attachments found Deals Add No deals found Action Plan Add n…" at bounding box center [480, 90] width 106 height 187
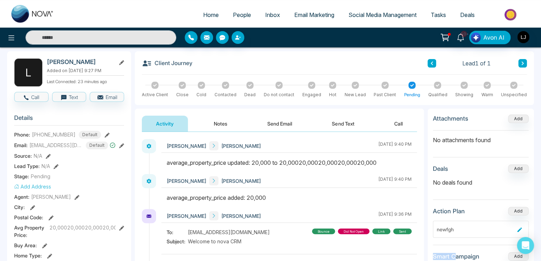
scroll to position [0, 0]
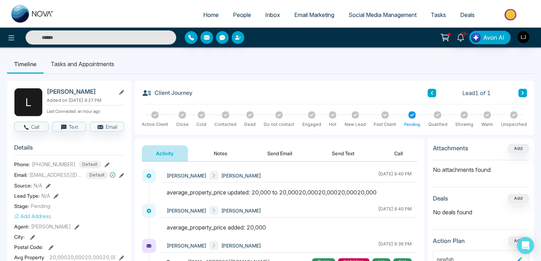
click at [197, 13] on link "Home" at bounding box center [211, 14] width 30 height 13
select select "*"
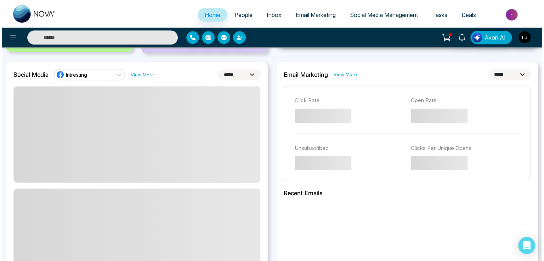
scroll to position [182, 0]
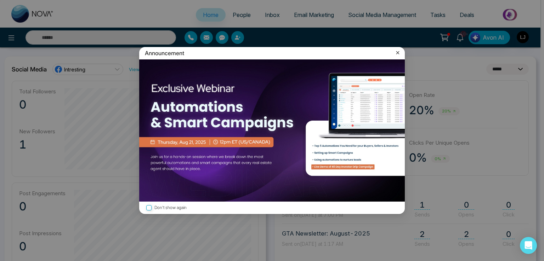
click at [400, 50] on icon at bounding box center [397, 52] width 7 height 7
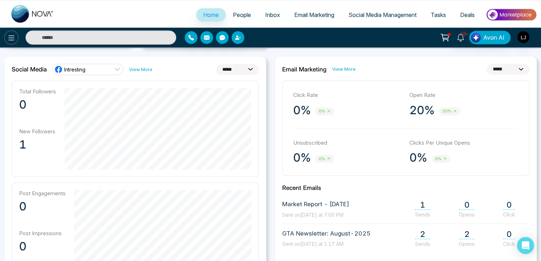
click at [7, 36] on icon at bounding box center [11, 38] width 9 height 9
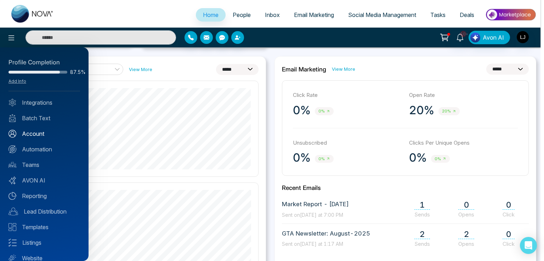
click at [34, 134] on link "Account" at bounding box center [45, 134] width 72 height 9
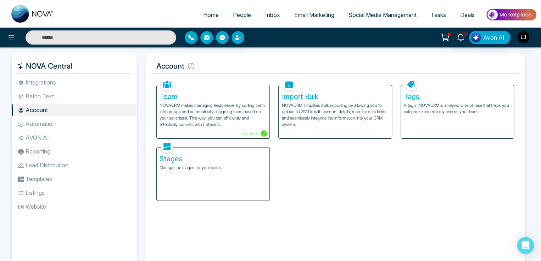
click at [215, 181] on div "Stages Manage the stages for your leads." at bounding box center [213, 174] width 113 height 53
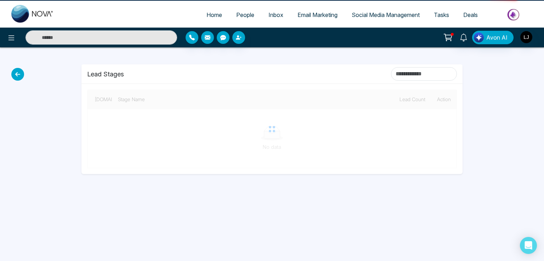
click at [173, 159] on div at bounding box center [272, 129] width 370 height 79
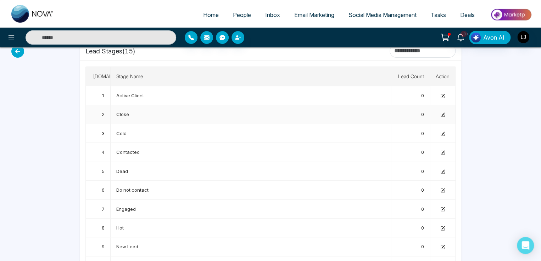
scroll to position [35, 0]
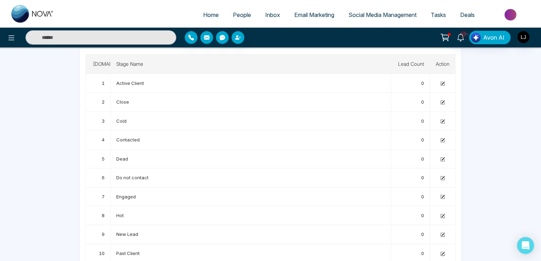
click at [203, 17] on span "Home" at bounding box center [211, 14] width 16 height 7
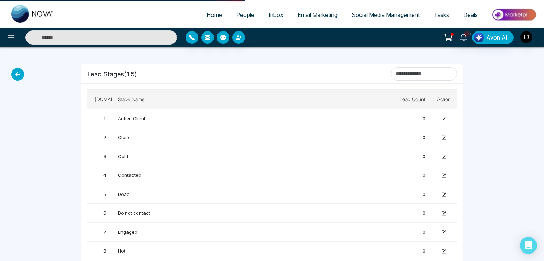
select select "*"
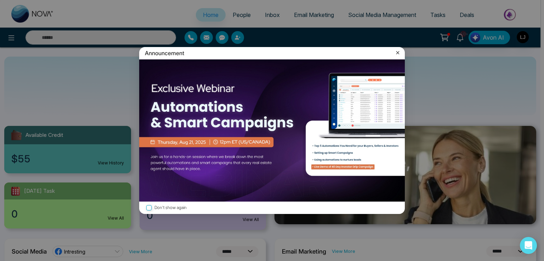
click at [398, 52] on icon at bounding box center [397, 52] width 3 height 3
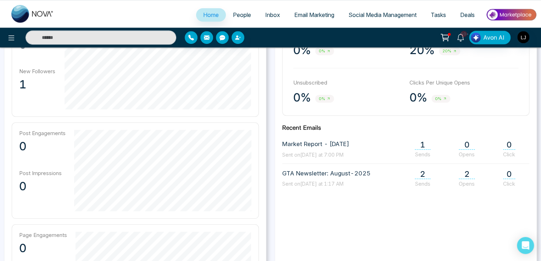
scroll to position [213, 0]
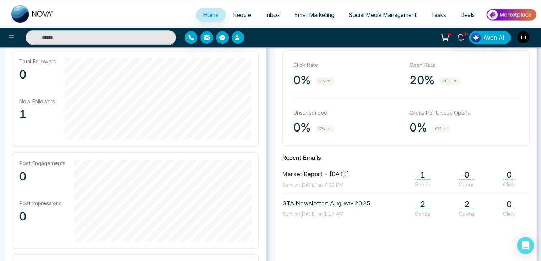
click at [230, 19] on link "People" at bounding box center [242, 14] width 32 height 13
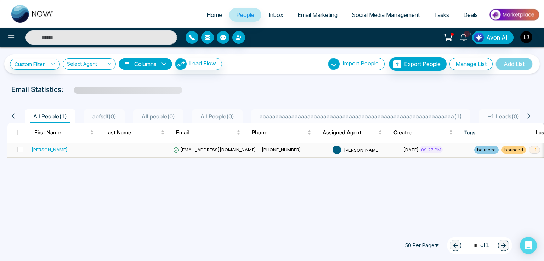
click at [202, 148] on span "[EMAIL_ADDRESS][DOMAIN_NAME]" at bounding box center [214, 150] width 83 height 6
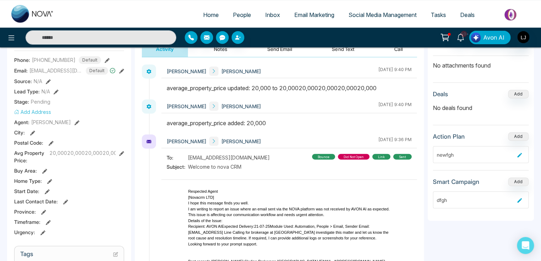
scroll to position [106, 0]
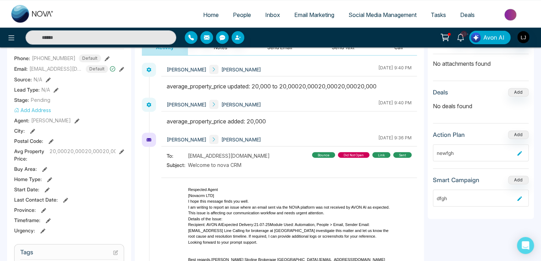
click at [118, 152] on div "Avg Property Price : 20,00020,00020,00020,00020,000" at bounding box center [69, 155] width 110 height 15
click at [121, 152] on icon at bounding box center [121, 152] width 5 height 5
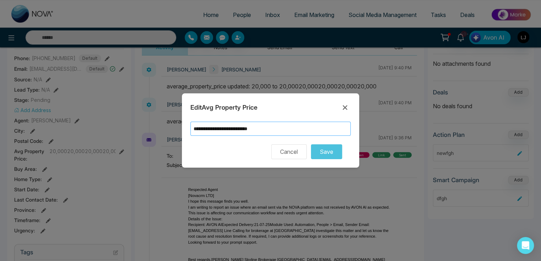
drag, startPoint x: 291, startPoint y: 124, endPoint x: 254, endPoint y: 129, distance: 37.2
click at [254, 129] on input "**********" at bounding box center [270, 129] width 160 height 14
paste input "text"
type input "**********"
click at [345, 107] on icon at bounding box center [345, 108] width 5 height 5
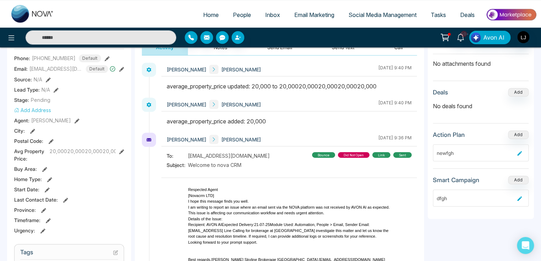
click at [105, 58] on icon at bounding box center [107, 58] width 5 height 5
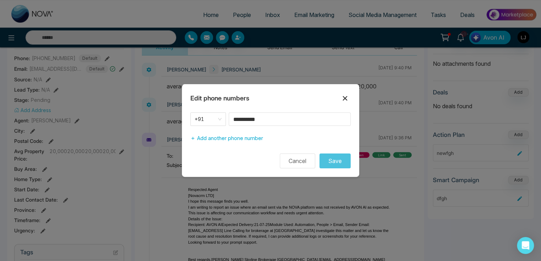
click at [342, 99] on icon at bounding box center [344, 98] width 9 height 9
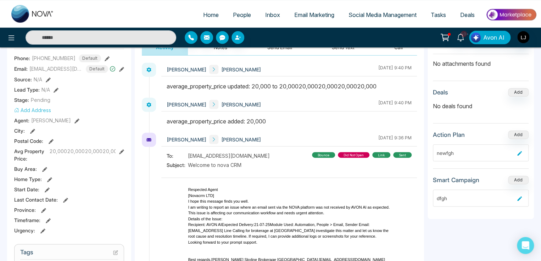
click at [122, 151] on icon at bounding box center [121, 152] width 5 height 5
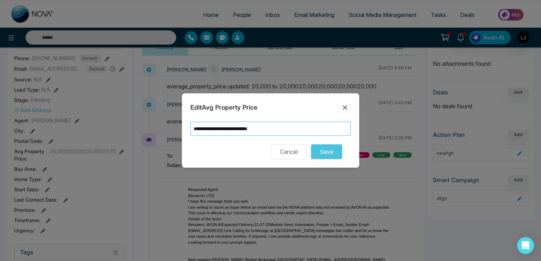
drag, startPoint x: 283, startPoint y: 132, endPoint x: 176, endPoint y: 128, distance: 107.8
click at [176, 128] on div "**********" at bounding box center [270, 130] width 541 height 261
click at [197, 129] on input "**********" at bounding box center [270, 129] width 160 height 14
click at [201, 129] on input "**********" at bounding box center [270, 129] width 160 height 14
click at [241, 131] on input "**********" at bounding box center [270, 129] width 160 height 14
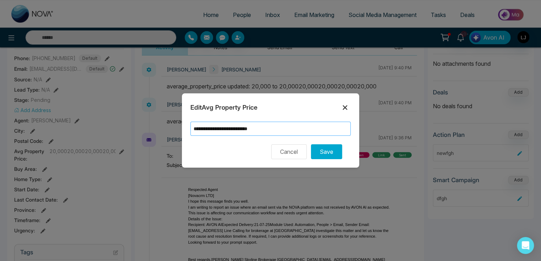
type input "**********"
click at [344, 106] on icon at bounding box center [344, 107] width 9 height 9
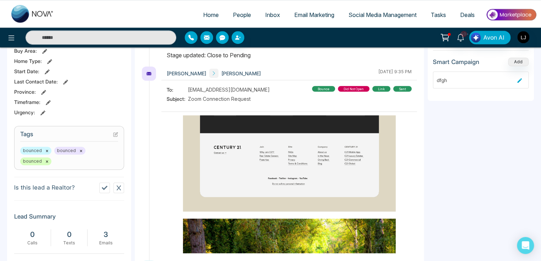
scroll to position [213, 0]
